Goal: Task Accomplishment & Management: Manage account settings

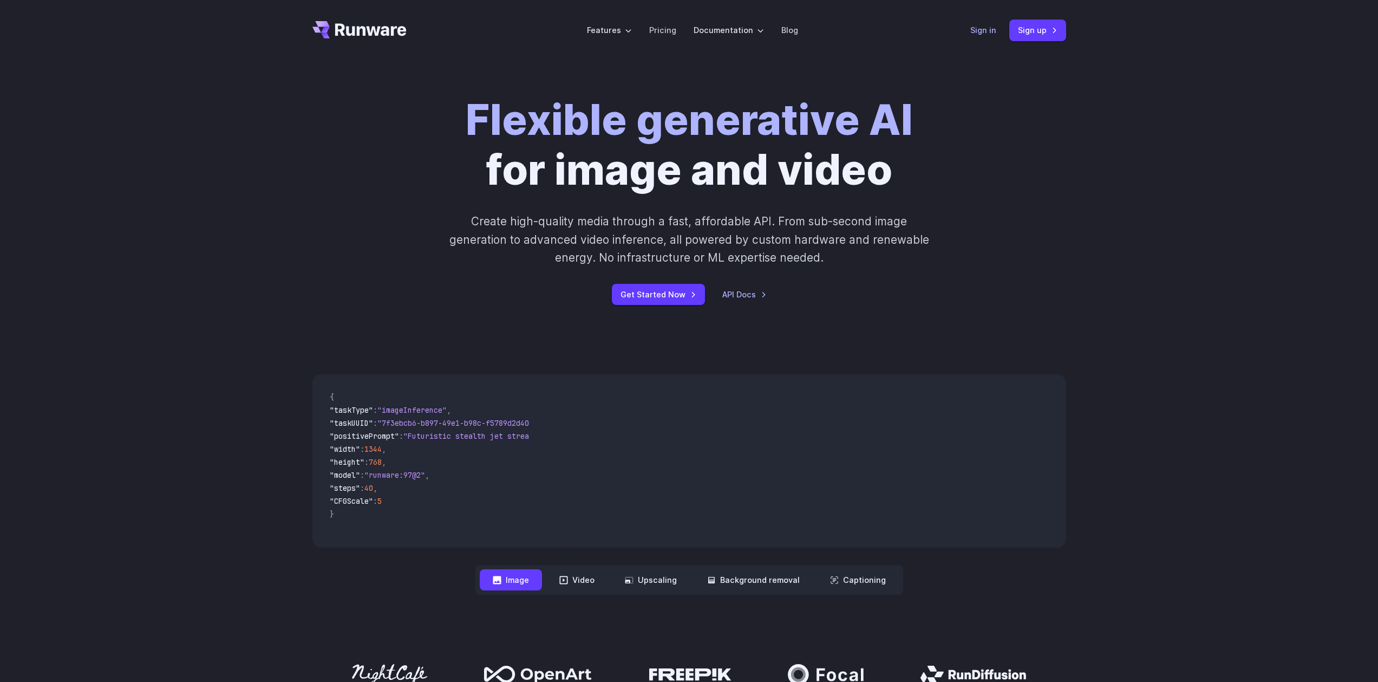
click at [990, 31] on link "Sign in" at bounding box center [983, 30] width 26 height 12
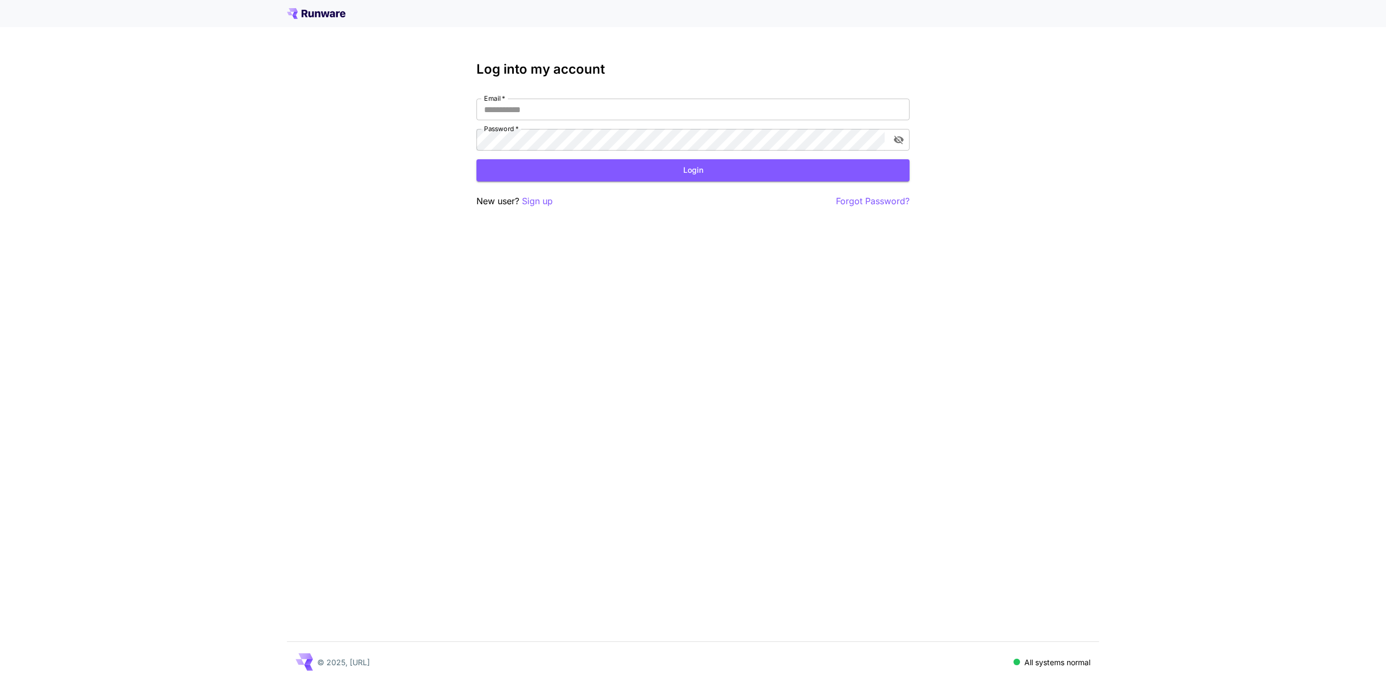
type input "**********"
click at [705, 167] on button "Login" at bounding box center [692, 170] width 433 height 22
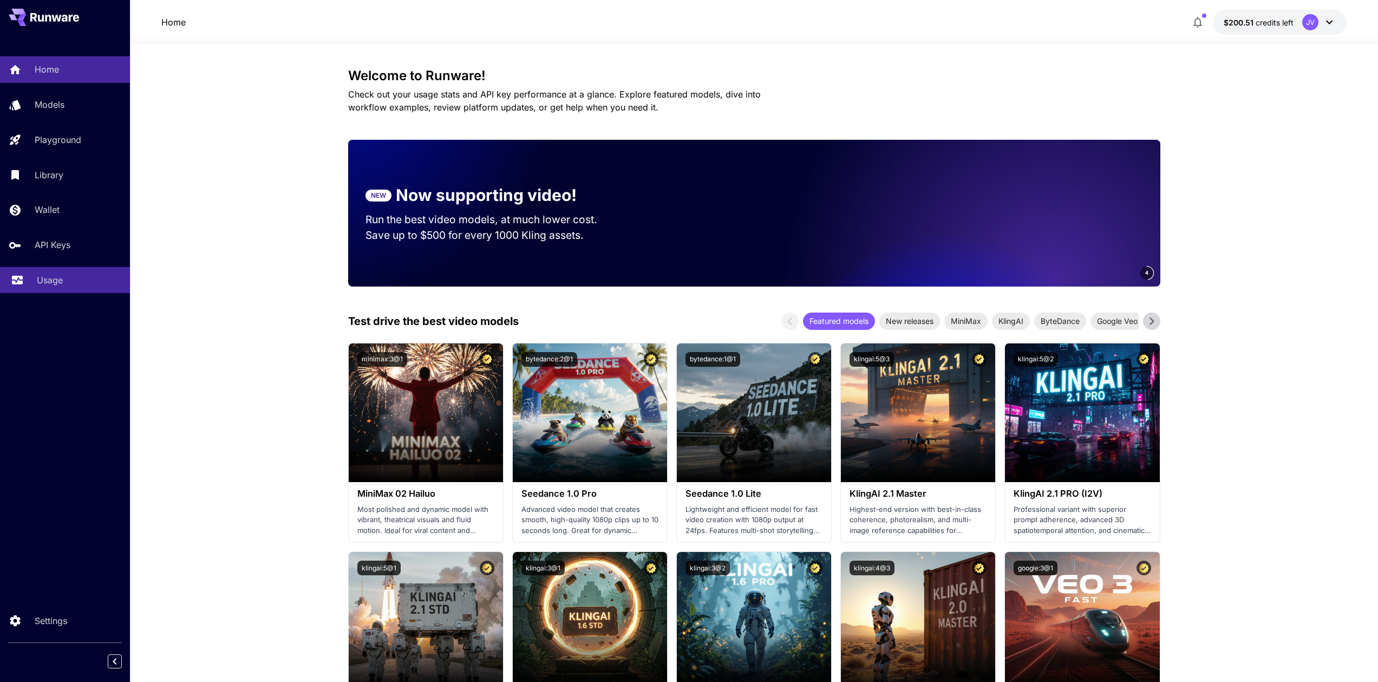
click at [39, 279] on p "Usage" at bounding box center [50, 279] width 26 height 13
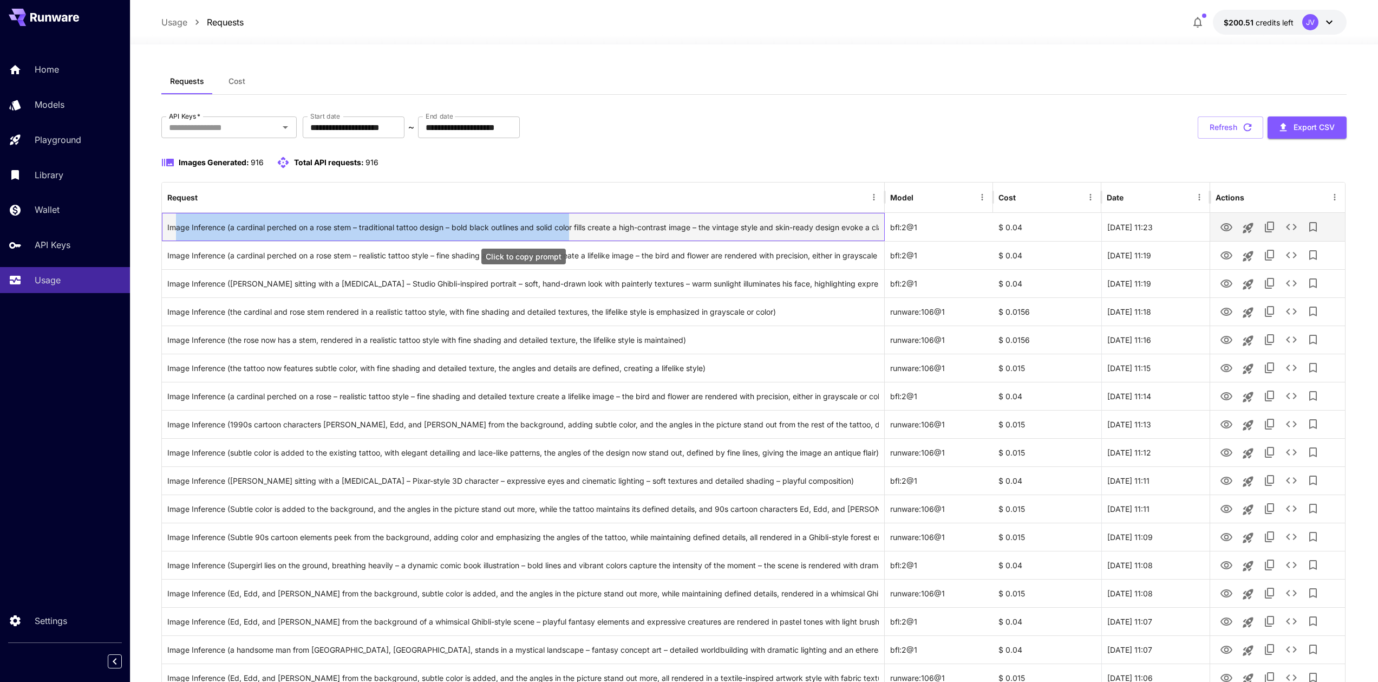
drag, startPoint x: 174, startPoint y: 224, endPoint x: 570, endPoint y: 225, distance: 396.3
click at [570, 225] on div "Image Inference (a cardinal perched on a rose stem – traditional tattoo design …" at bounding box center [523, 227] width 712 height 28
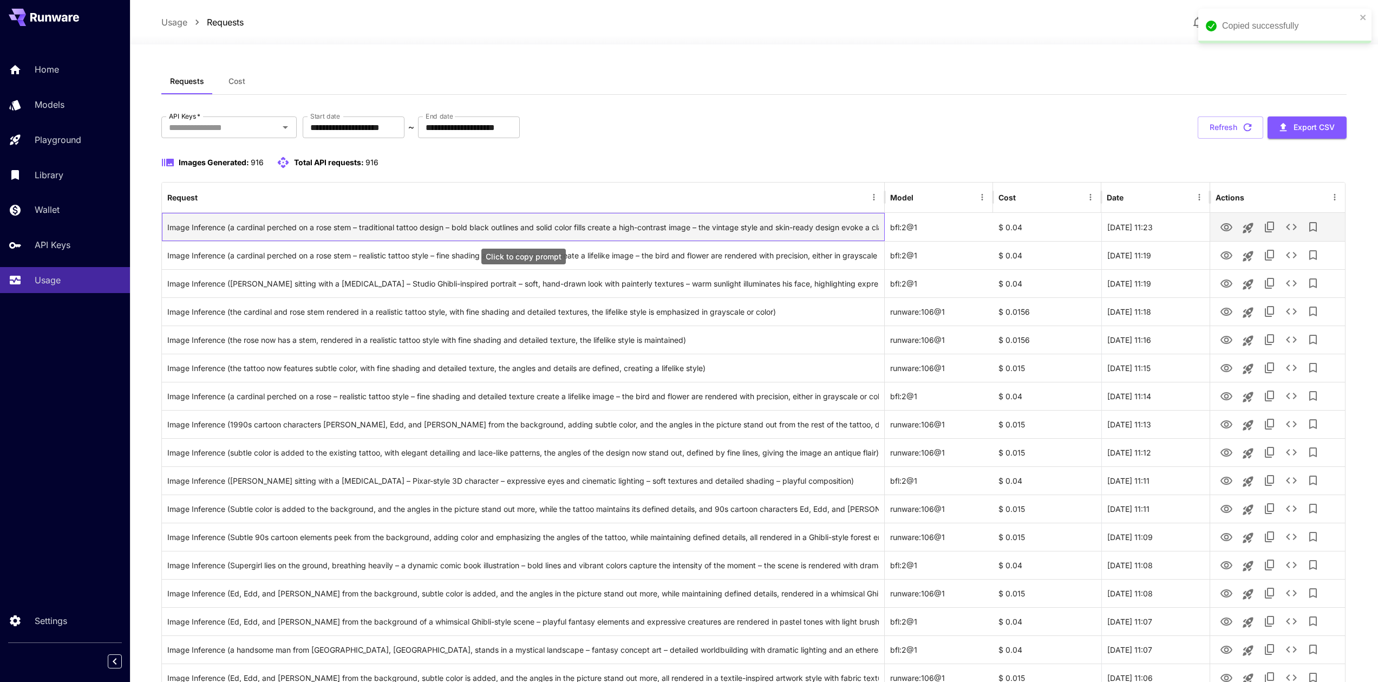
click at [637, 230] on div "Image Inference (a cardinal perched on a rose stem – traditional tattoo design …" at bounding box center [523, 227] width 712 height 28
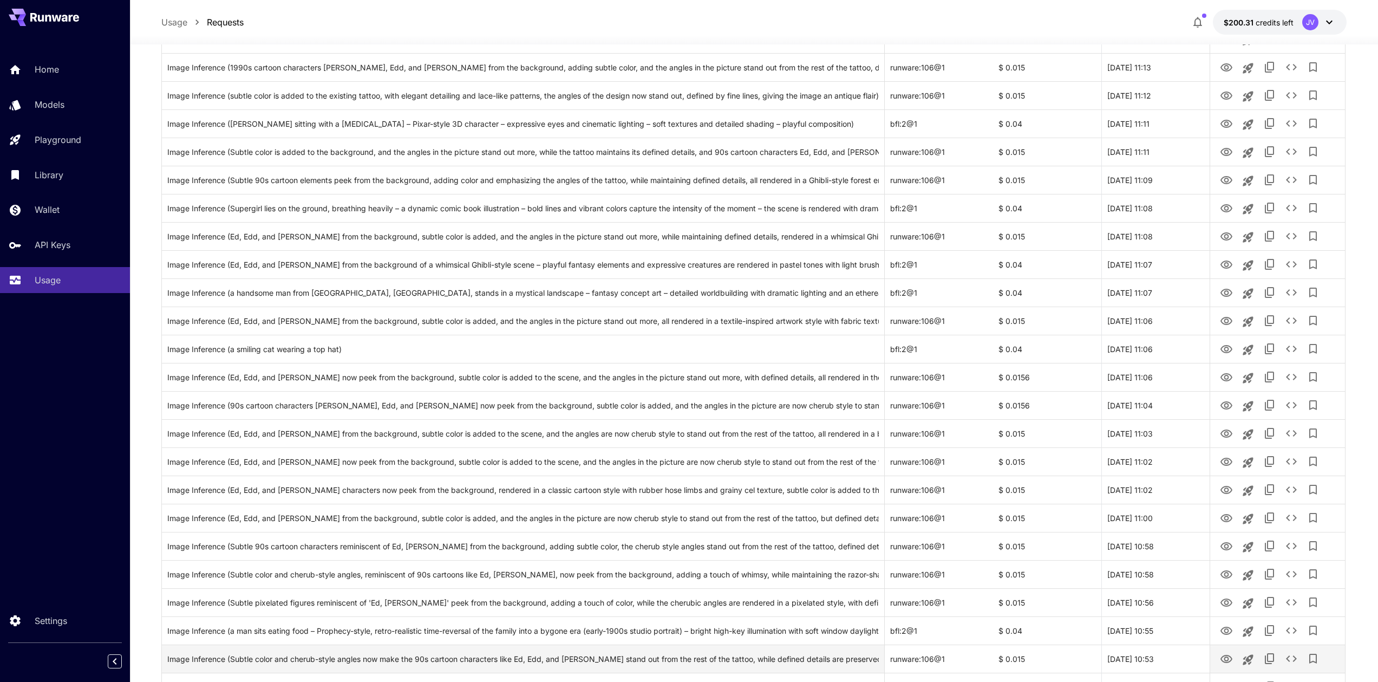
scroll to position [736, 0]
